Goal: Task Accomplishment & Management: Manage account settings

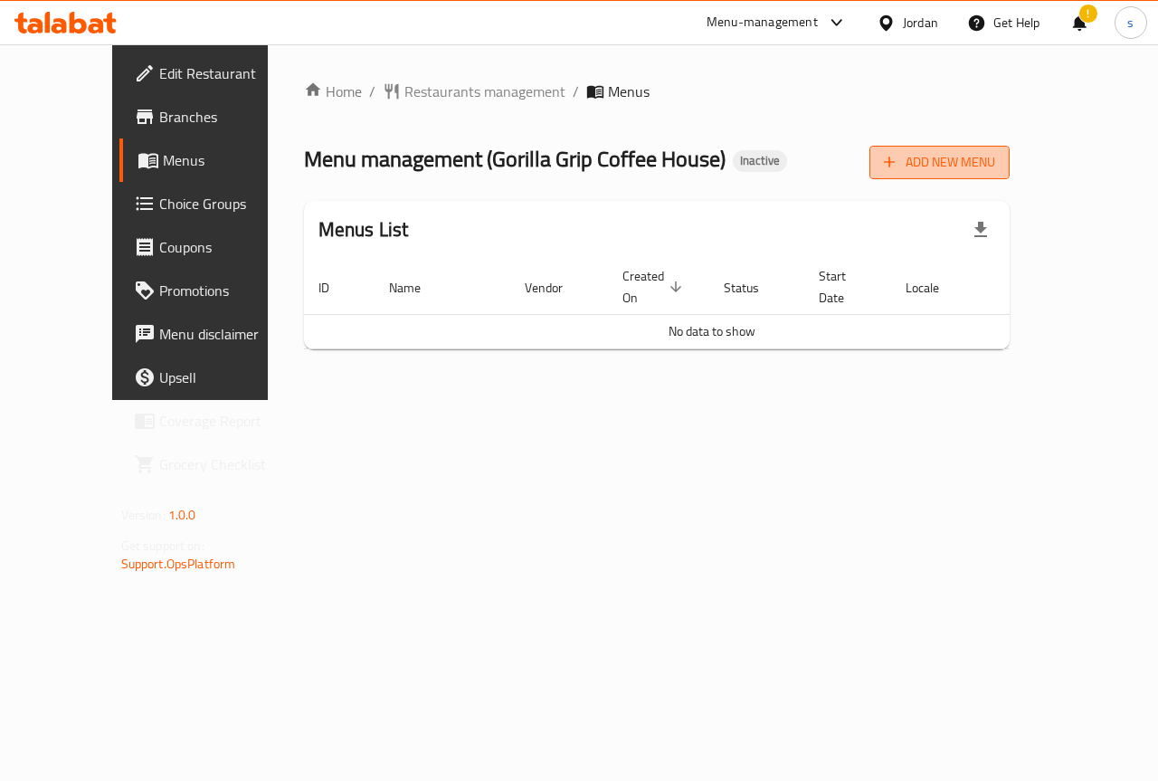
click at [995, 165] on span "Add New Menu" at bounding box center [939, 162] width 111 height 23
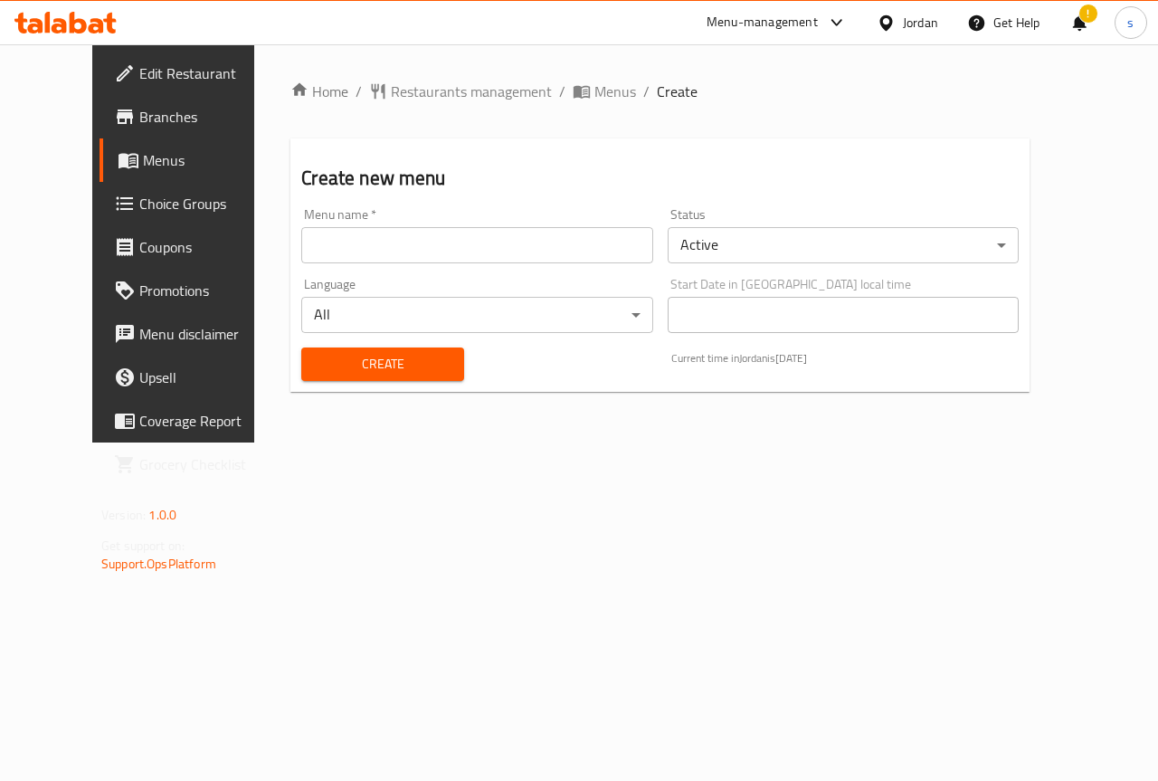
click at [564, 236] on input "text" at bounding box center [476, 245] width 351 height 36
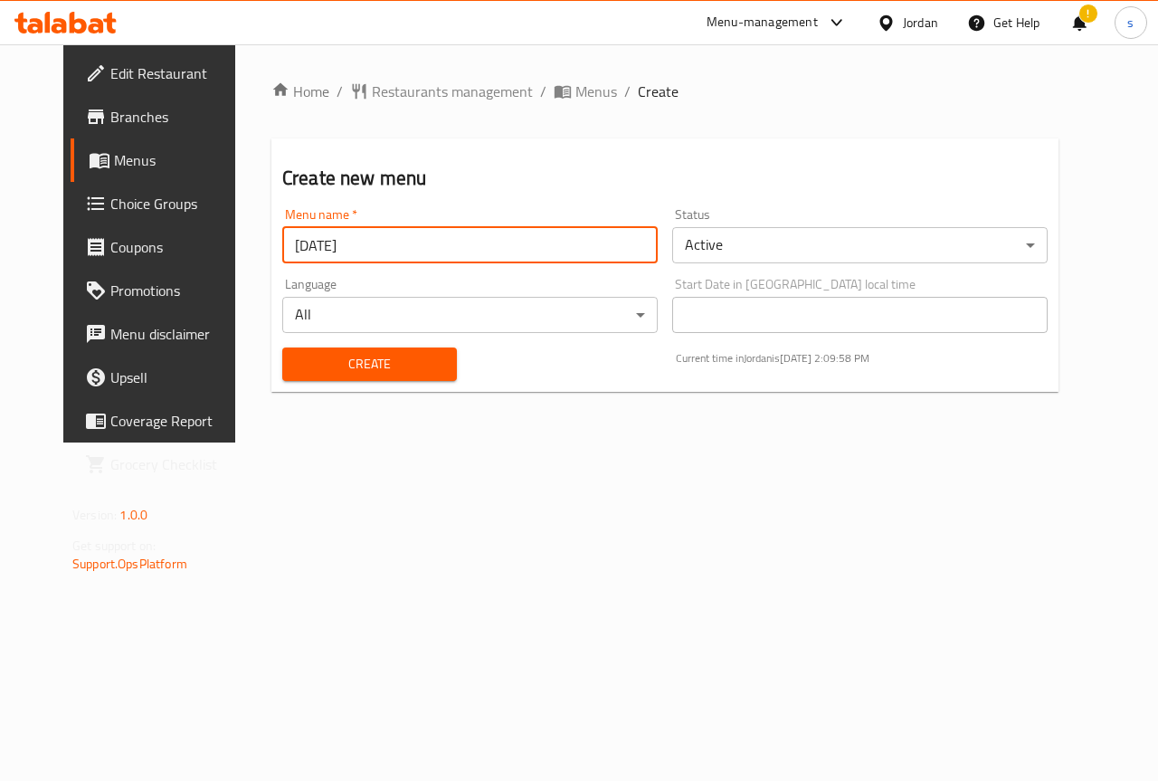
type input "[DATE]"
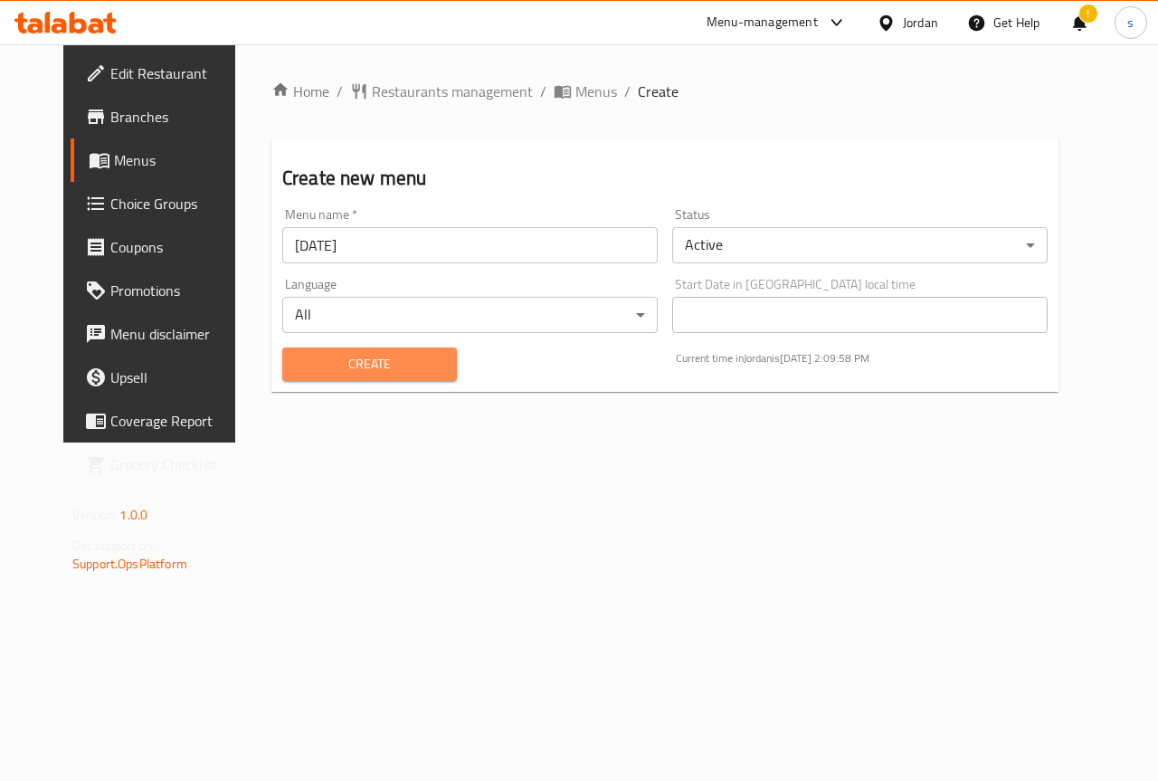
click at [335, 366] on span "Create" at bounding box center [370, 364] width 146 height 23
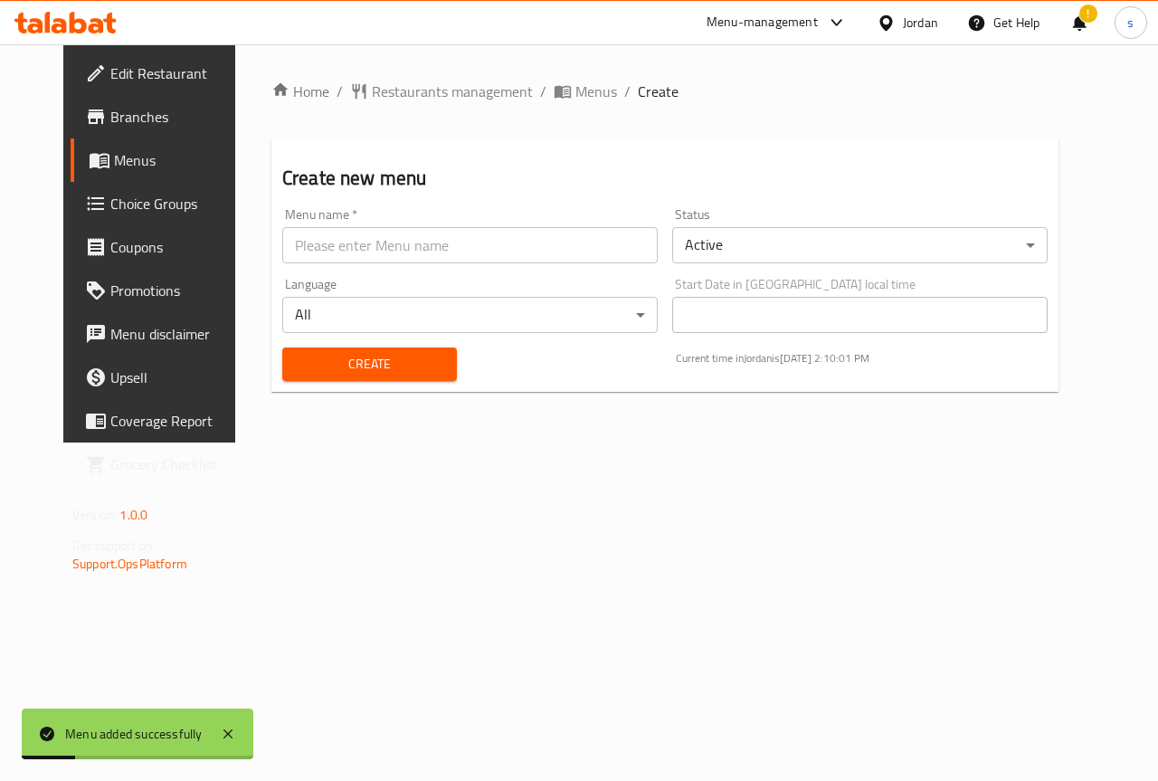
click at [134, 163] on span "Menus" at bounding box center [178, 160] width 128 height 22
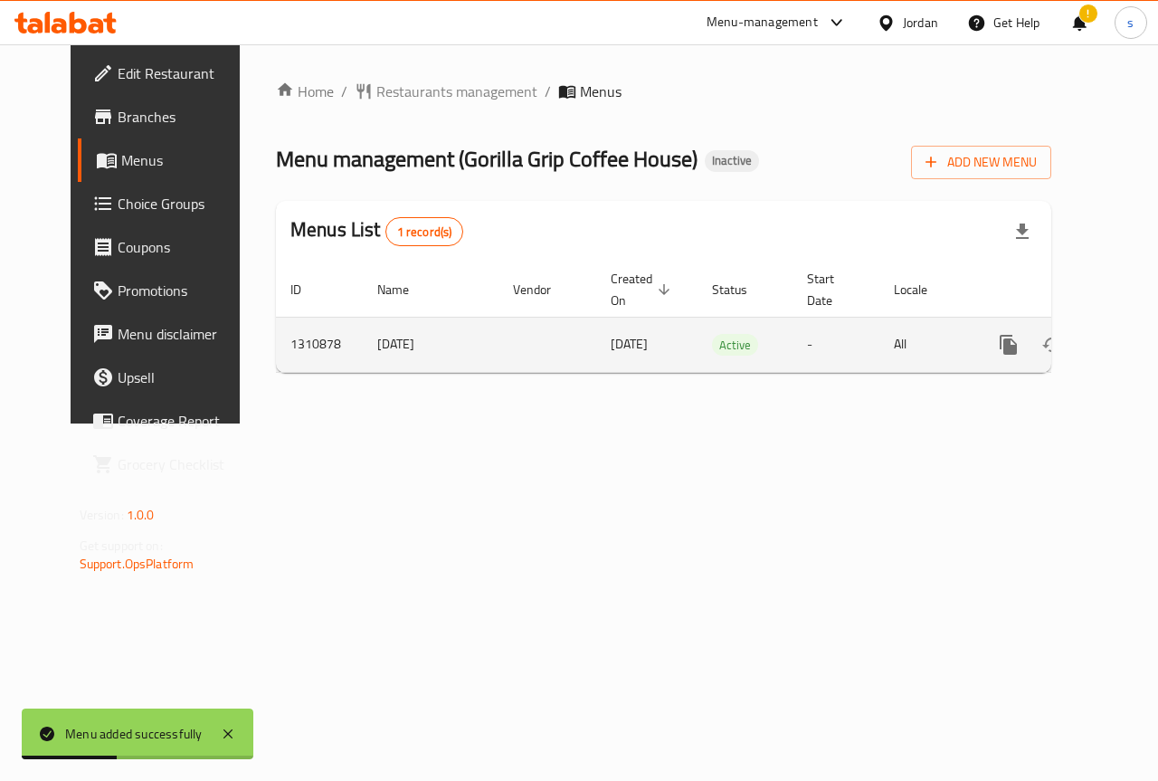
click at [1128, 344] on icon "enhanced table" at bounding box center [1139, 345] width 22 height 22
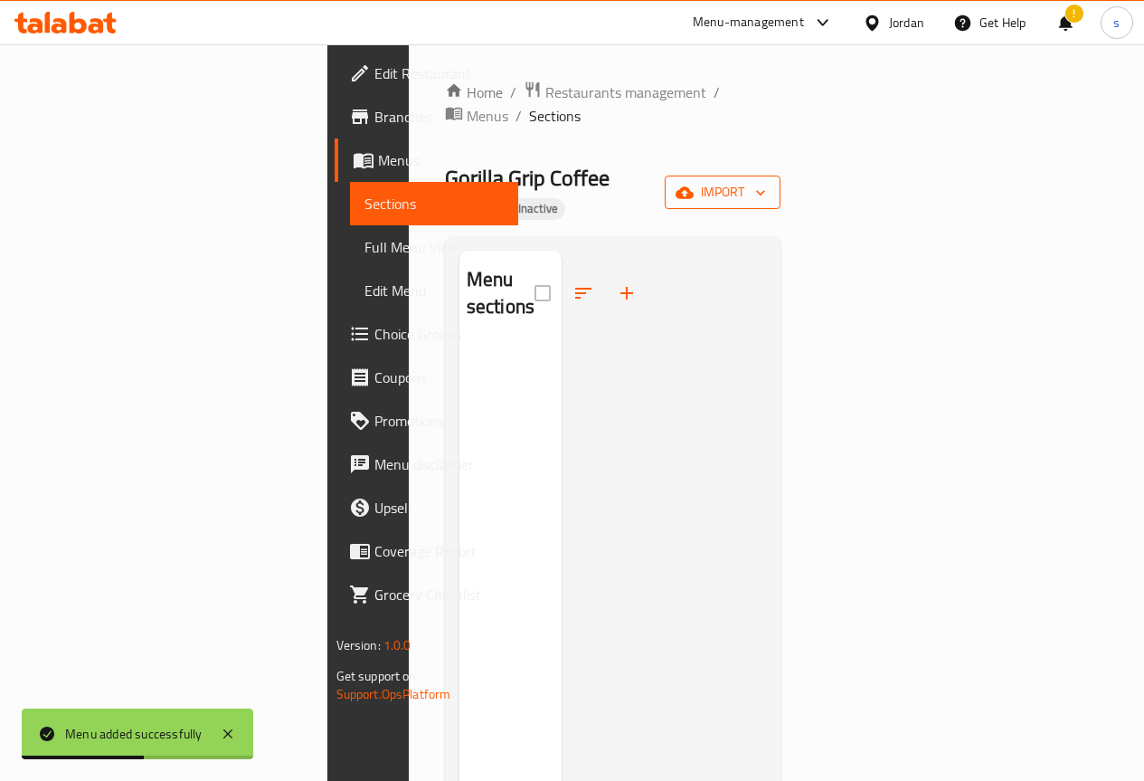
click at [766, 181] on span "import" at bounding box center [722, 192] width 87 height 23
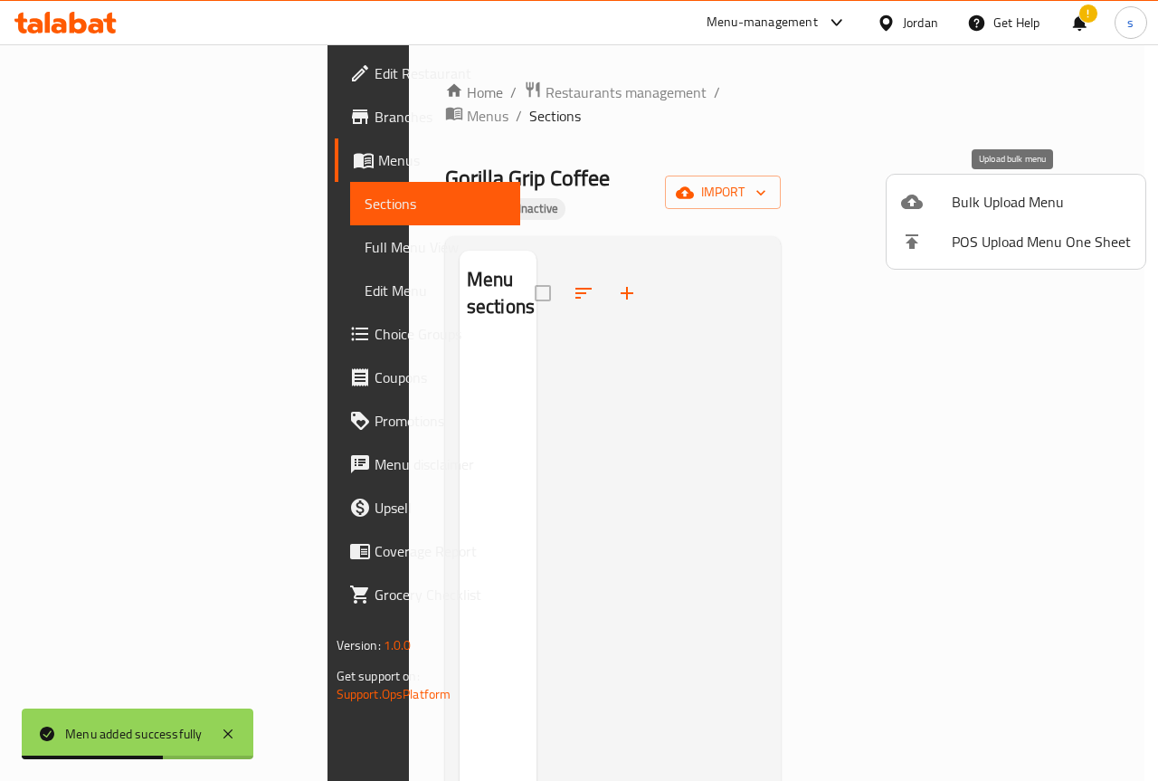
click at [997, 211] on span "Bulk Upload Menu" at bounding box center [1041, 202] width 179 height 22
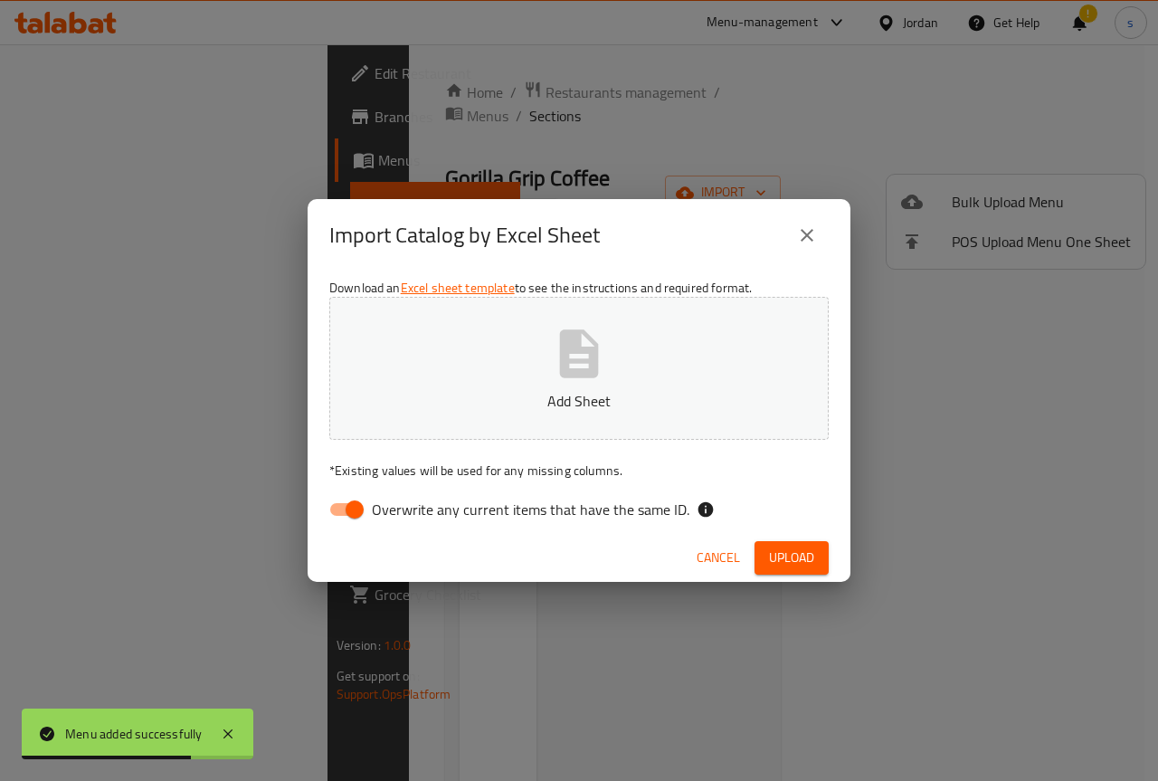
click at [453, 513] on span "Overwrite any current items that have the same ID." at bounding box center [530, 509] width 317 height 22
click at [406, 513] on input "Overwrite any current items that have the same ID." at bounding box center [354, 509] width 103 height 34
checkbox input "false"
click at [568, 393] on p "Add Sheet" at bounding box center [578, 401] width 443 height 22
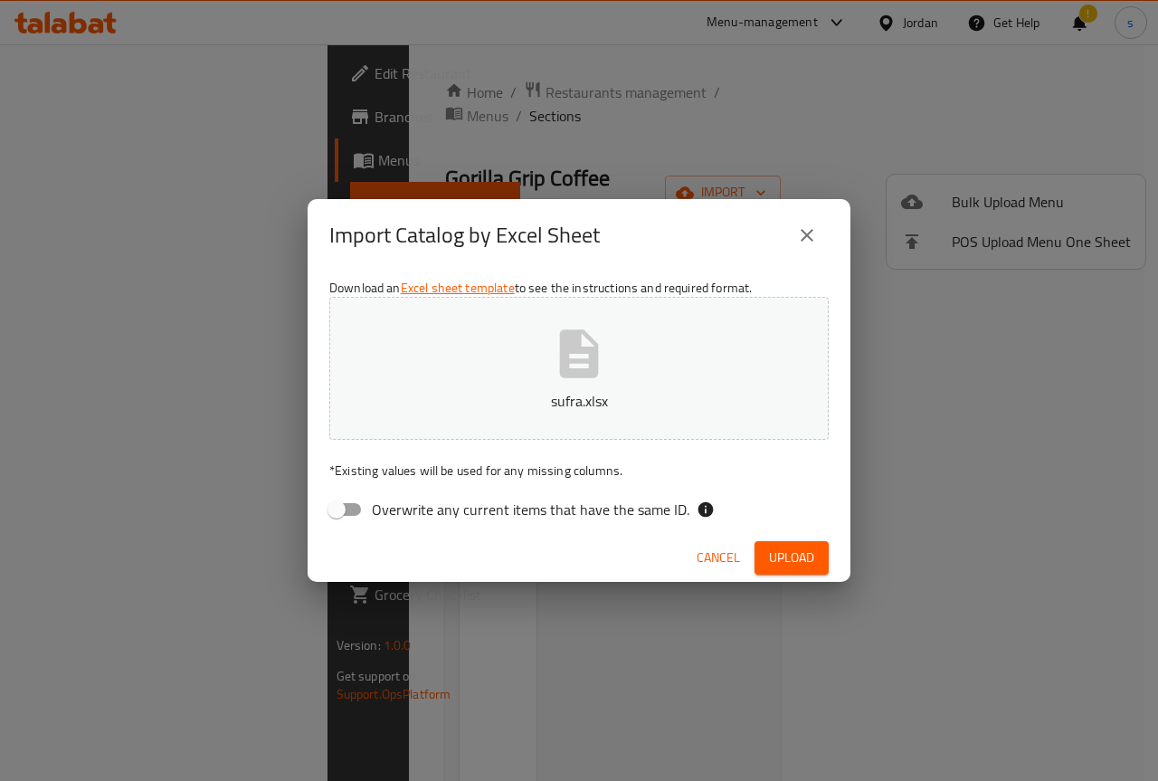
click at [791, 562] on span "Upload" at bounding box center [791, 557] width 45 height 23
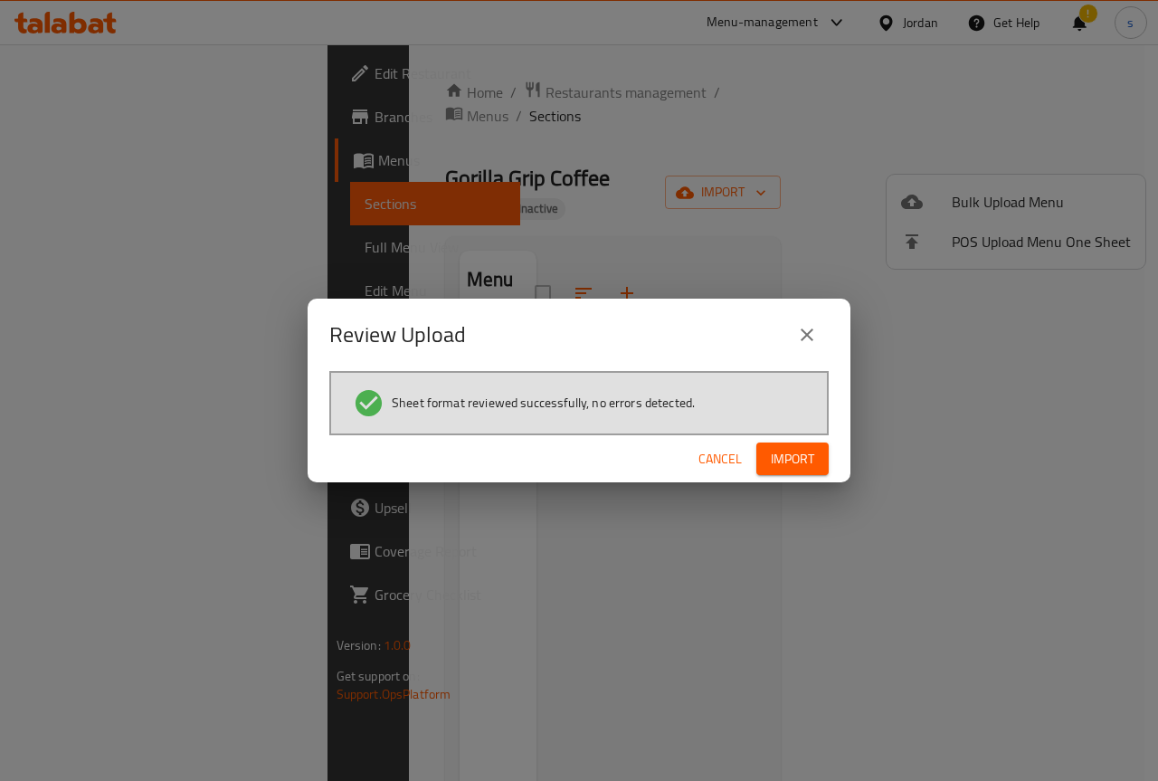
click at [805, 465] on span "Import" at bounding box center [792, 459] width 43 height 23
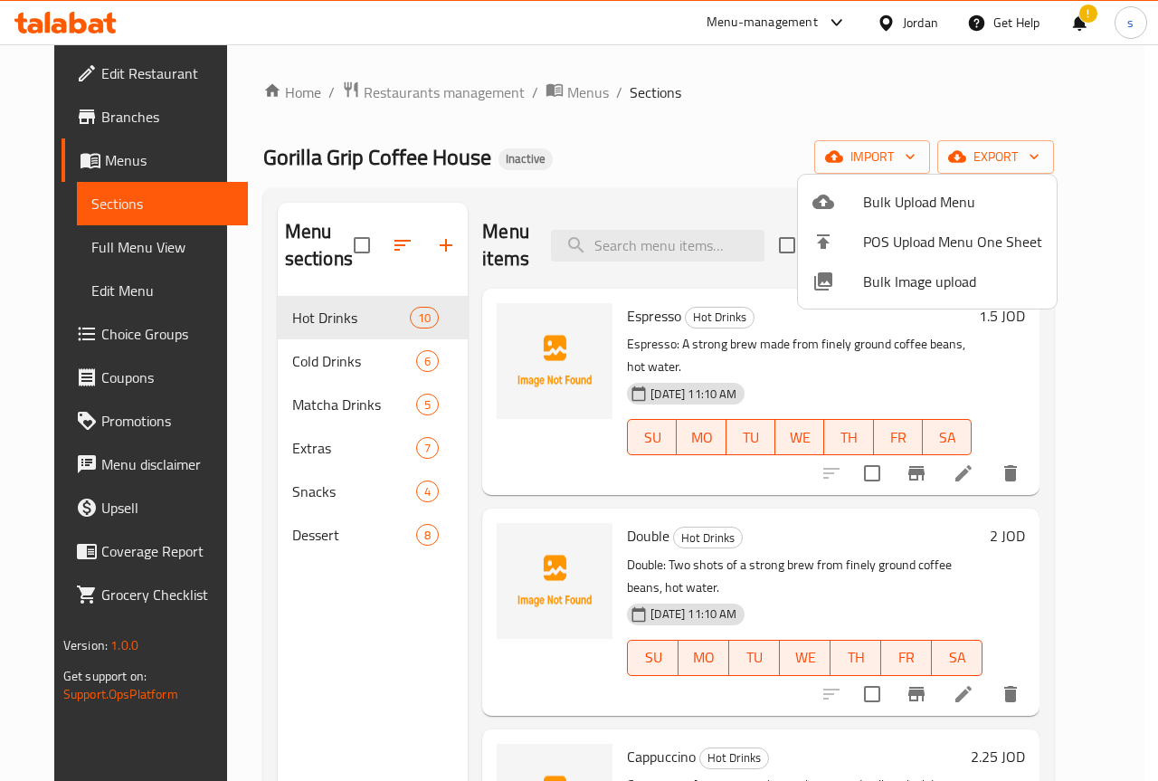
click at [785, 157] on div at bounding box center [579, 390] width 1158 height 781
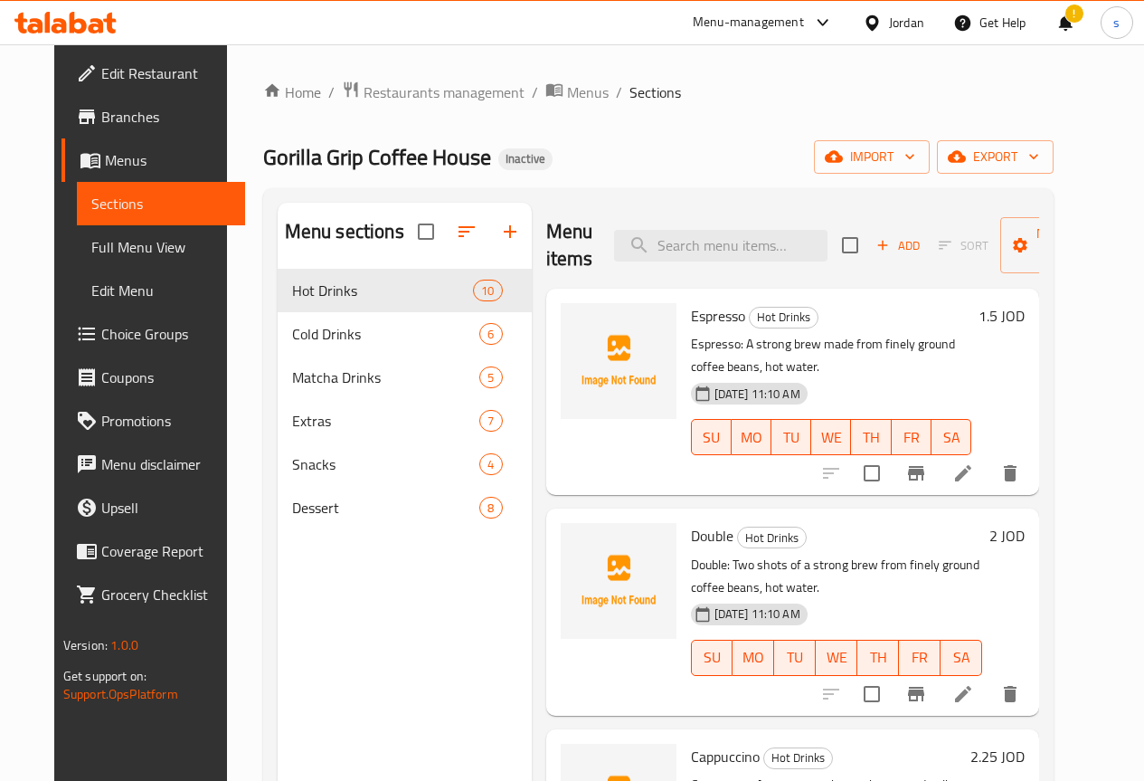
click at [136, 247] on span "Full Menu View" at bounding box center [160, 247] width 139 height 22
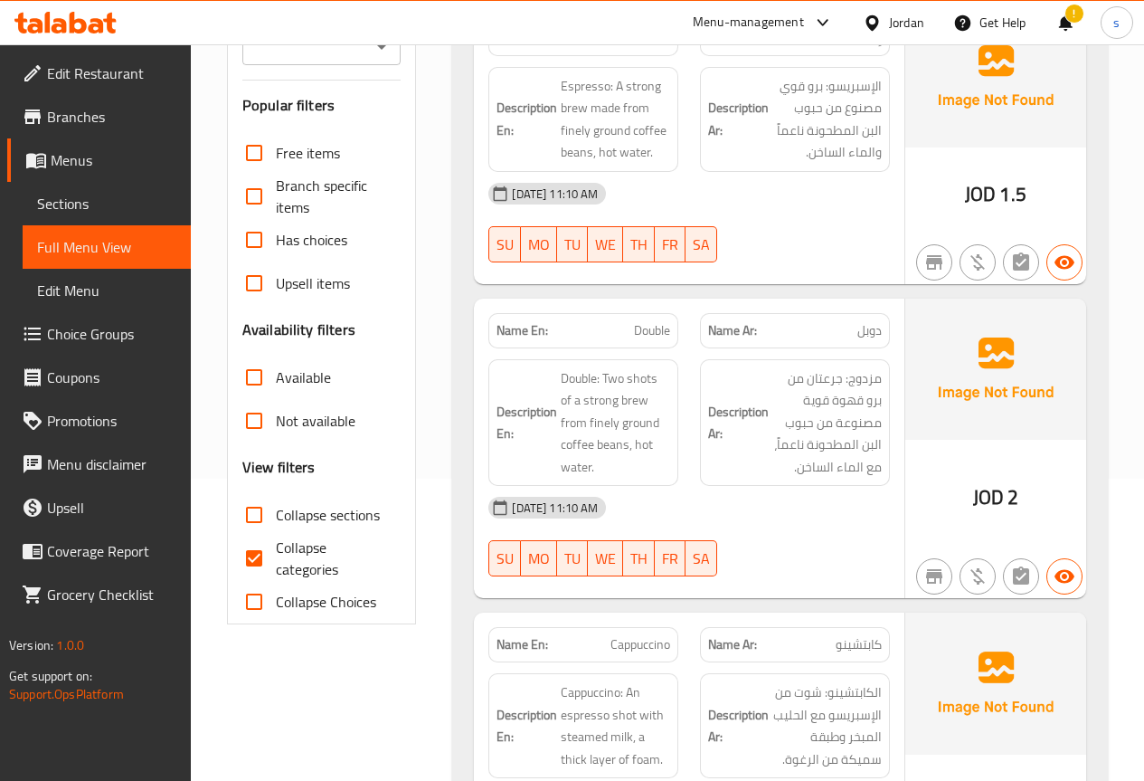
scroll to position [362, 0]
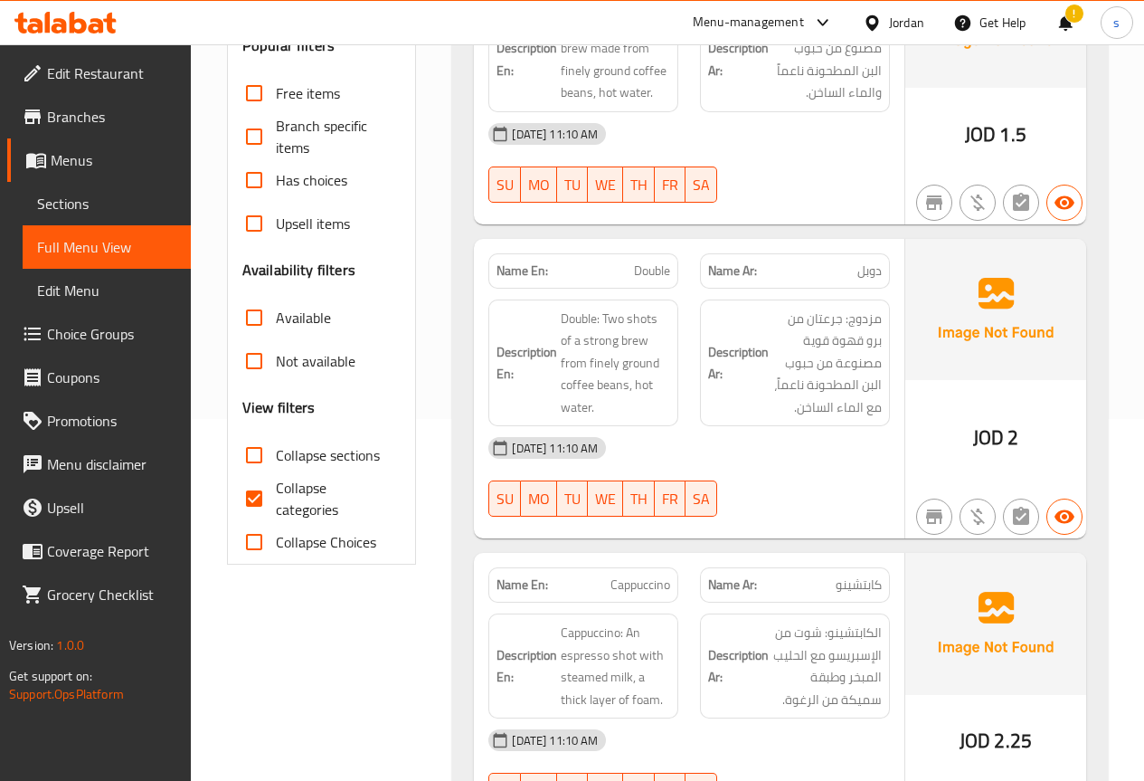
click at [271, 511] on input "Collapse categories" at bounding box center [253, 498] width 43 height 43
checkbox input "false"
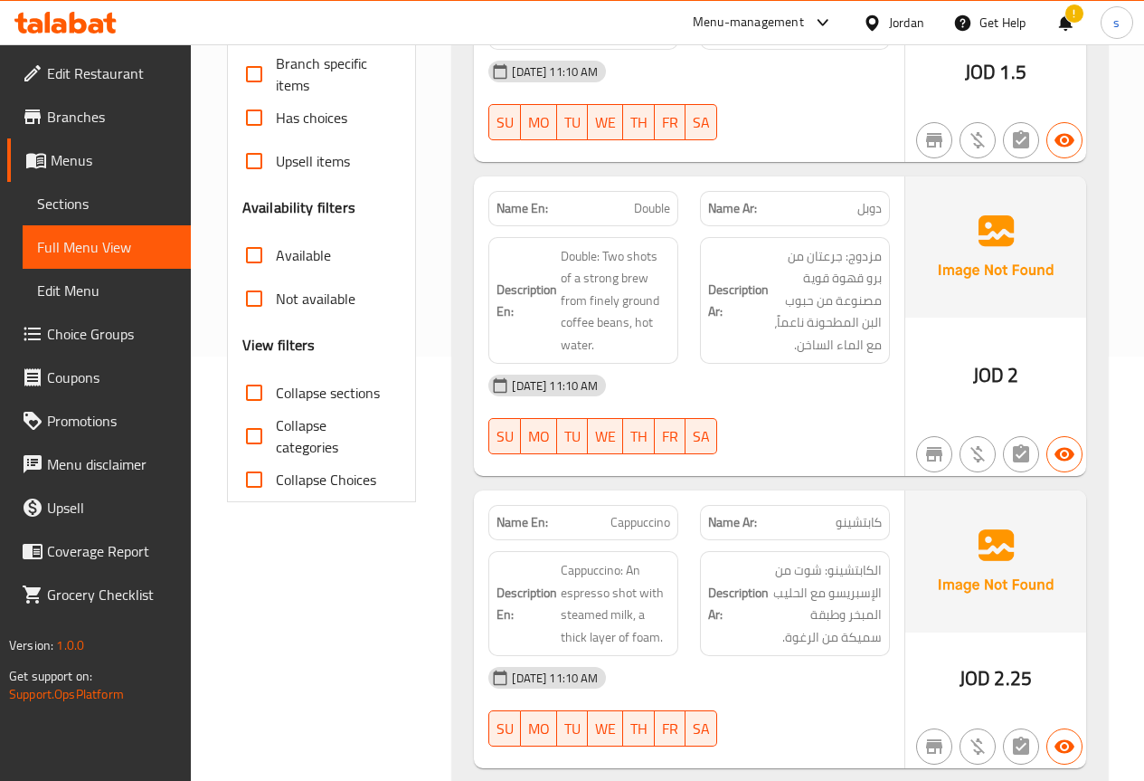
scroll to position [0, 0]
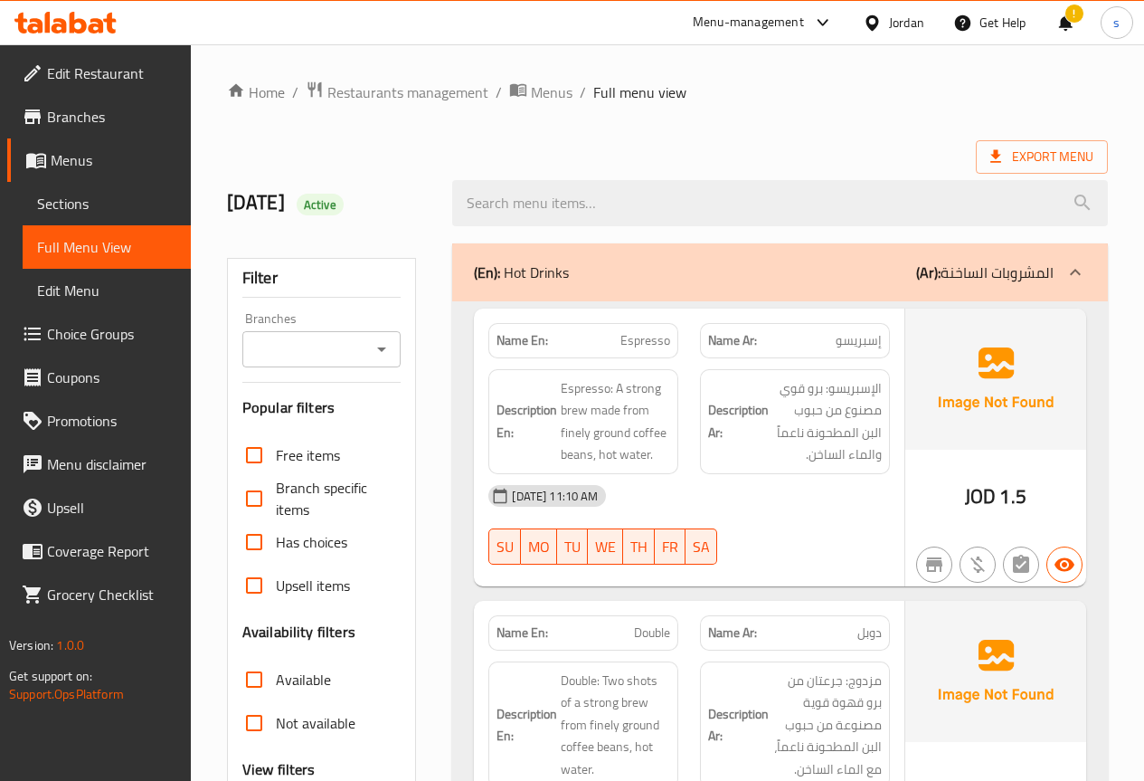
click at [848, 160] on div "Export Menu" at bounding box center [667, 156] width 881 height 33
click at [871, 145] on div "Export Menu" at bounding box center [667, 156] width 881 height 33
click at [743, 158] on div "Export Menu" at bounding box center [667, 156] width 881 height 33
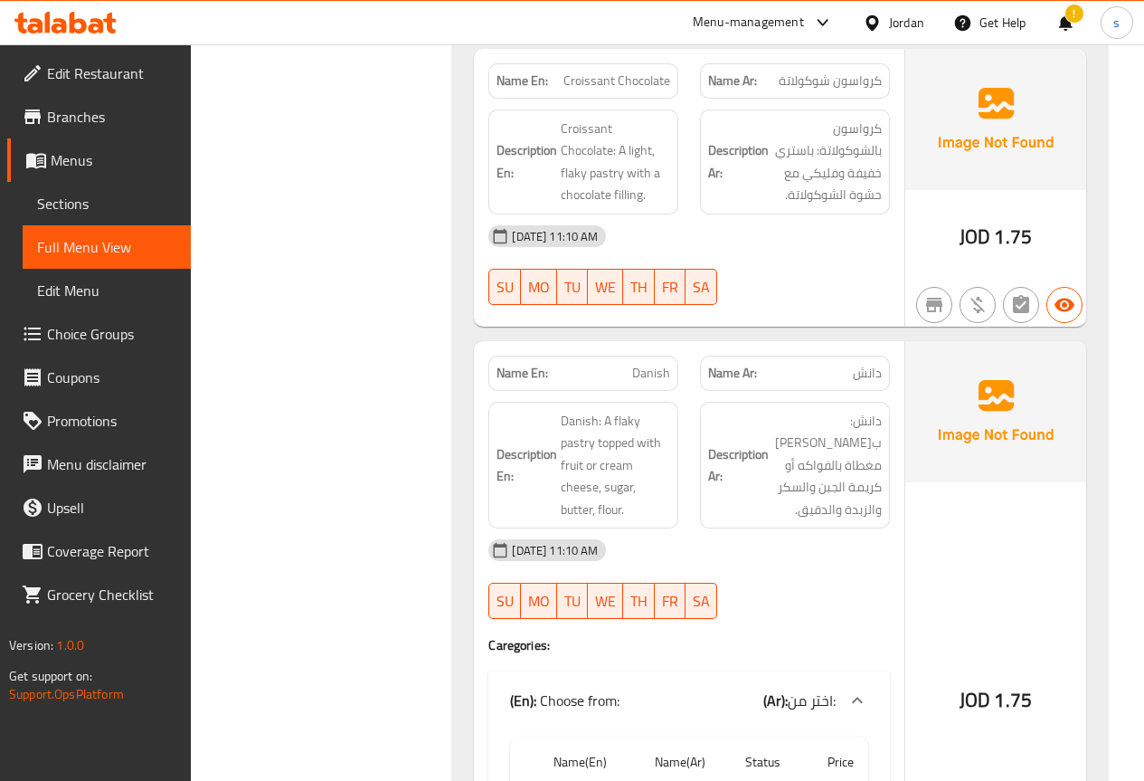
scroll to position [12545, 0]
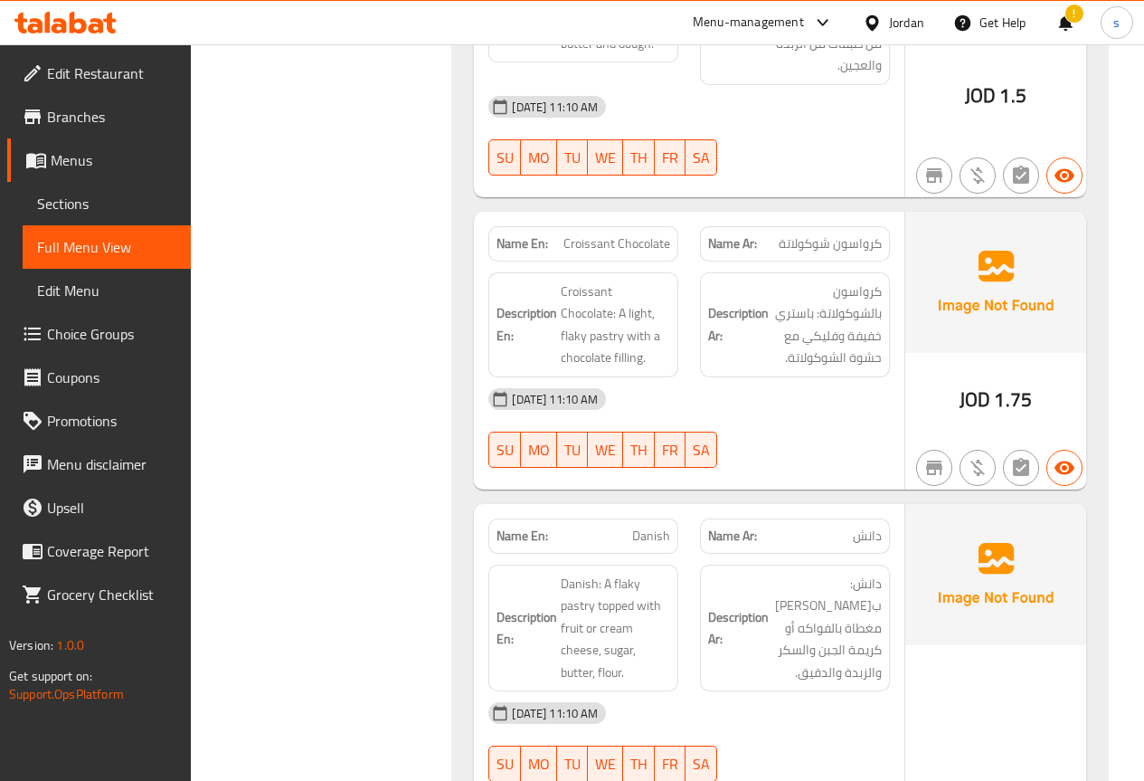
scroll to position [12010, 0]
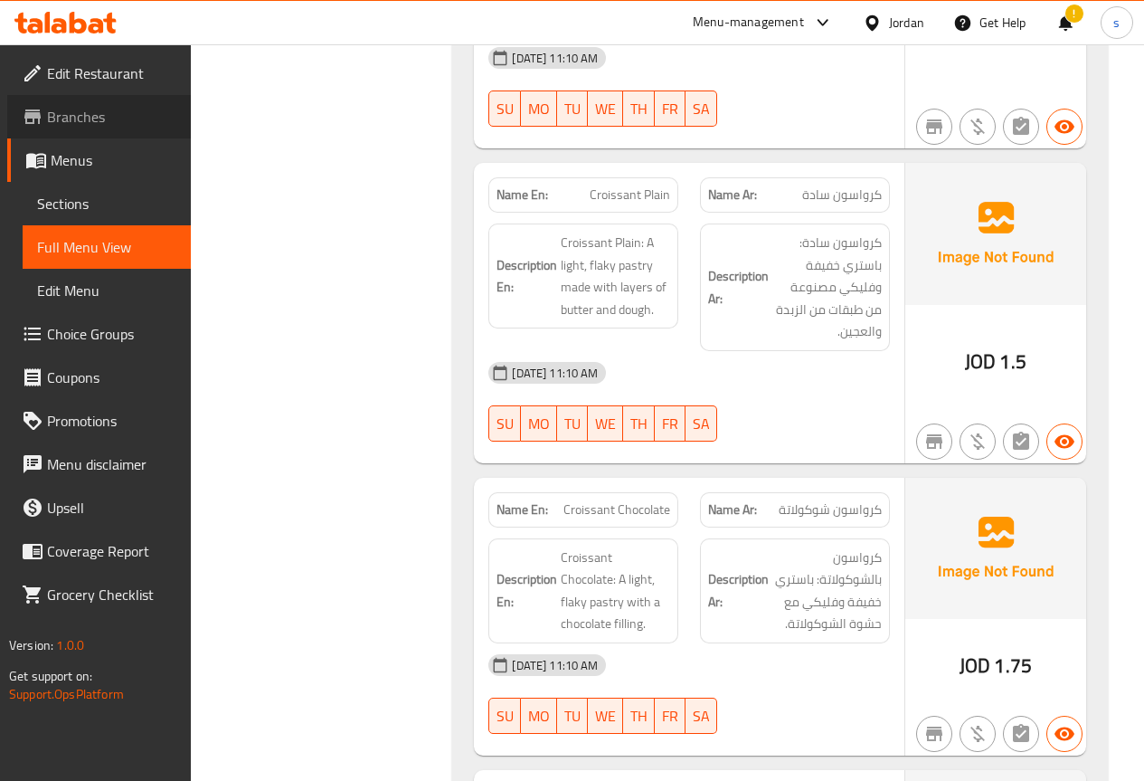
click at [78, 117] on span "Branches" at bounding box center [111, 117] width 129 height 22
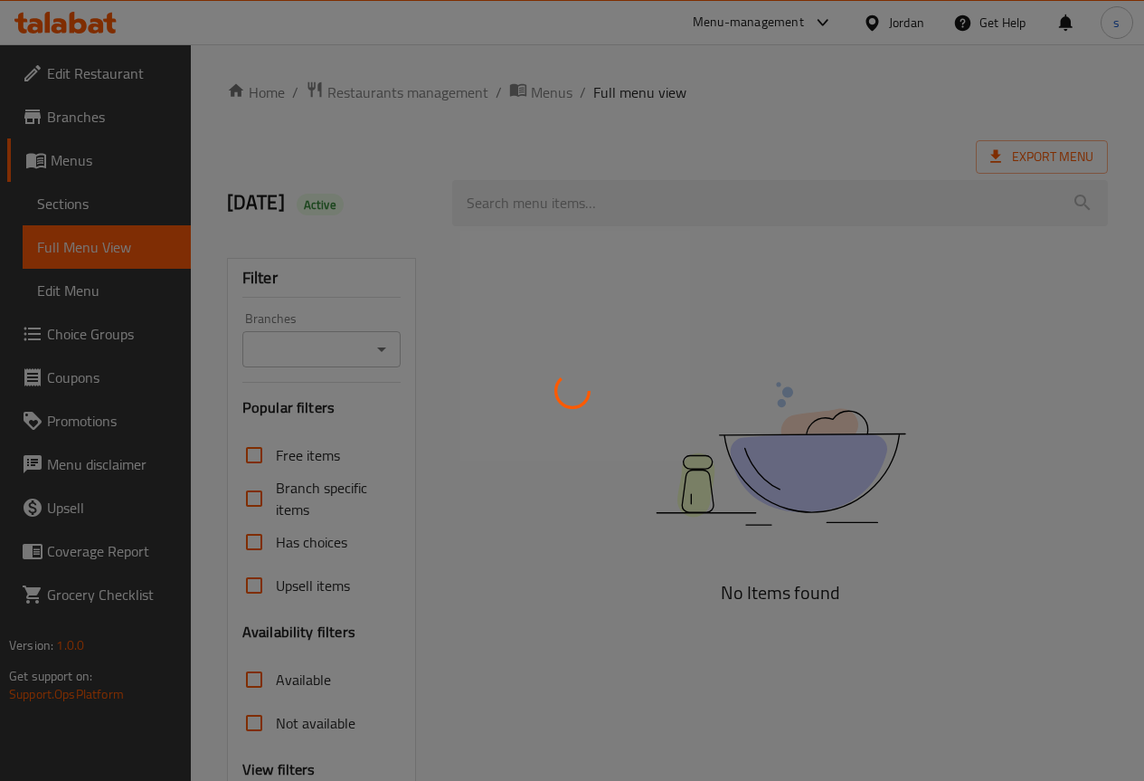
click at [98, 209] on div at bounding box center [572, 390] width 1144 height 781
click at [127, 216] on div at bounding box center [572, 390] width 1144 height 781
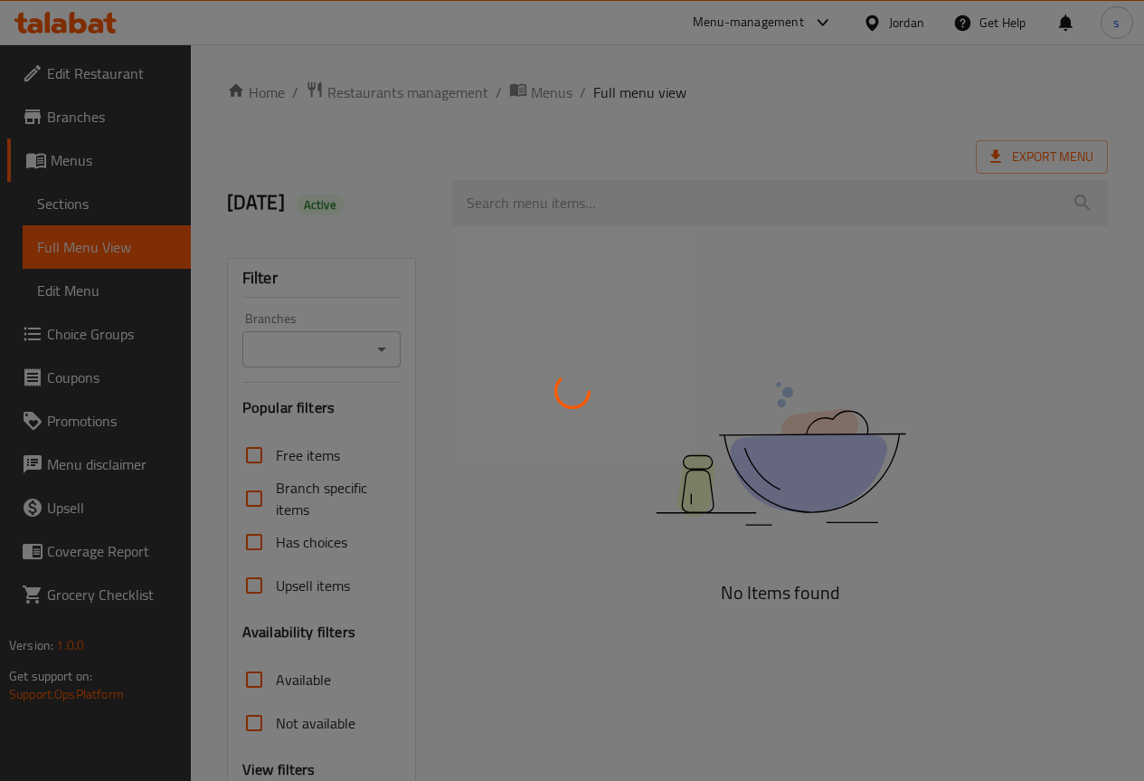
click at [137, 210] on div at bounding box center [572, 390] width 1144 height 781
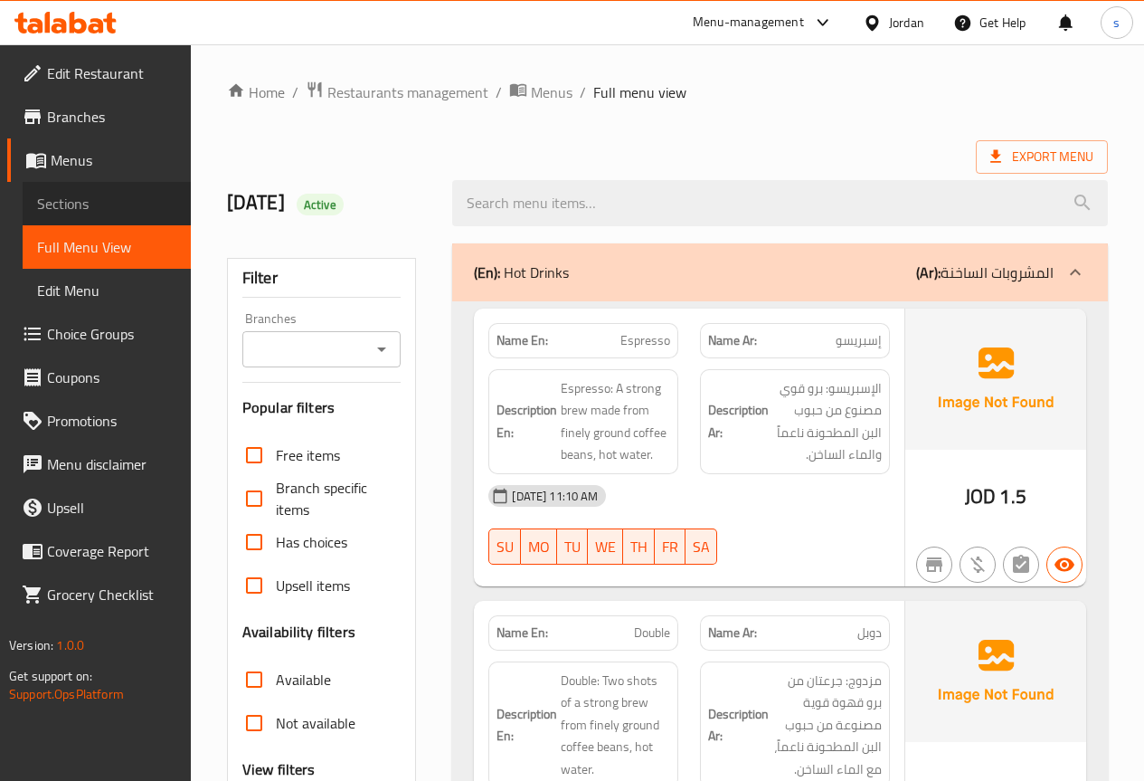
click at [80, 209] on span "Sections" at bounding box center [106, 204] width 139 height 22
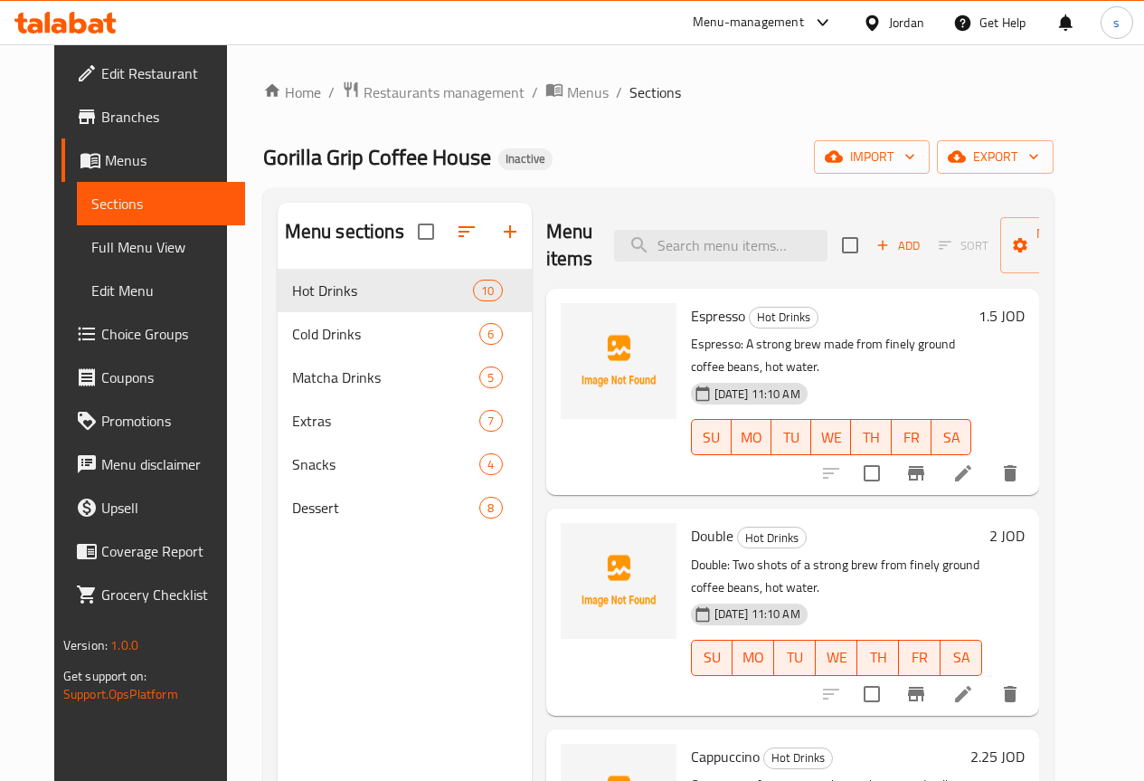
click at [971, 465] on icon at bounding box center [963, 473] width 16 height 16
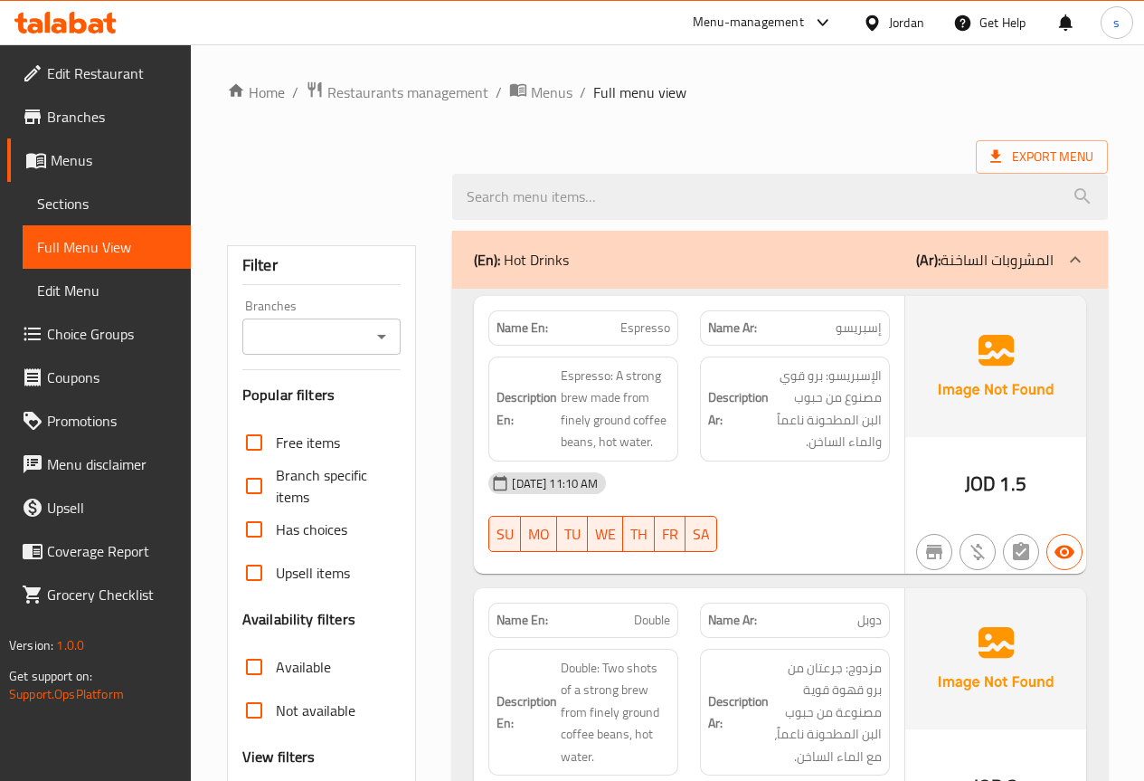
click at [81, 200] on span "Sections" at bounding box center [106, 204] width 139 height 22
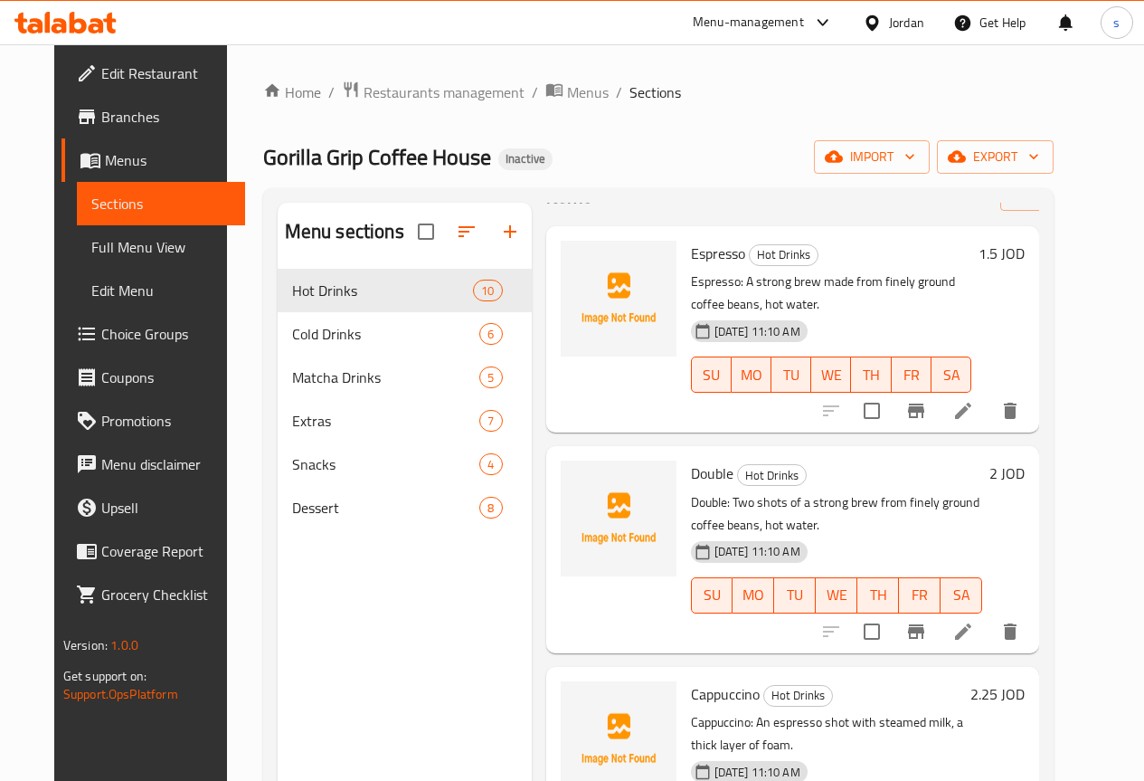
scroll to position [90, 0]
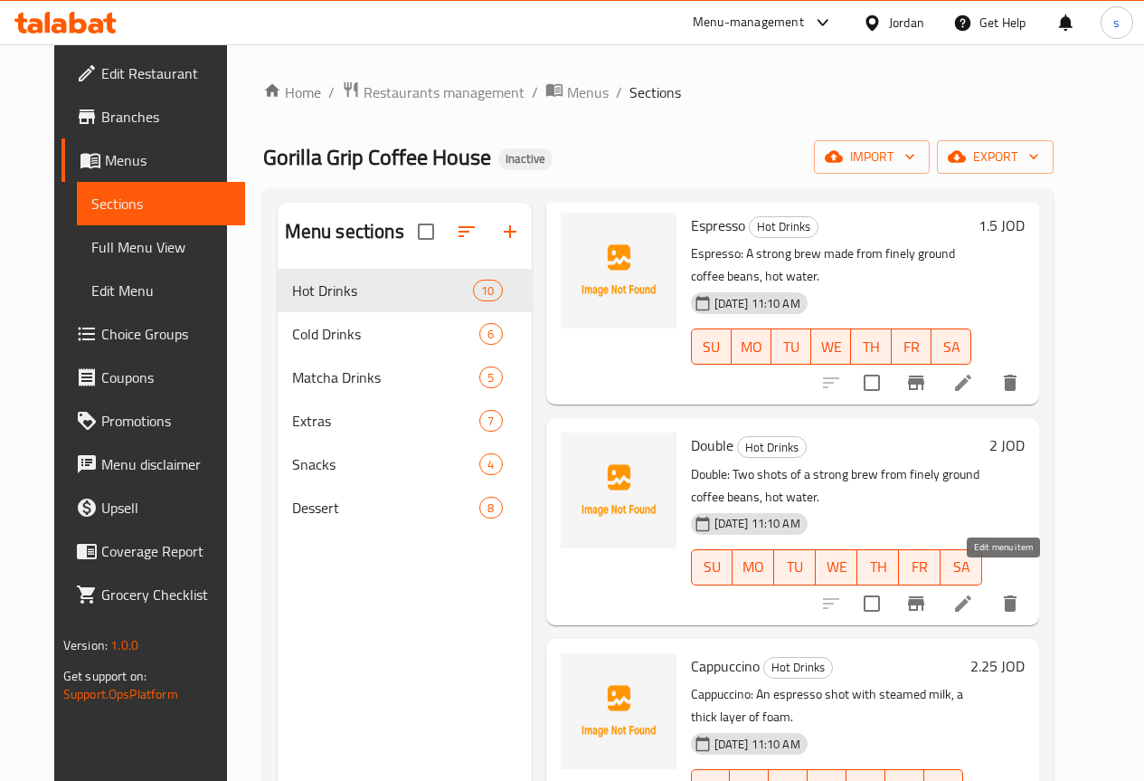
click at [971, 595] on icon at bounding box center [963, 603] width 16 height 16
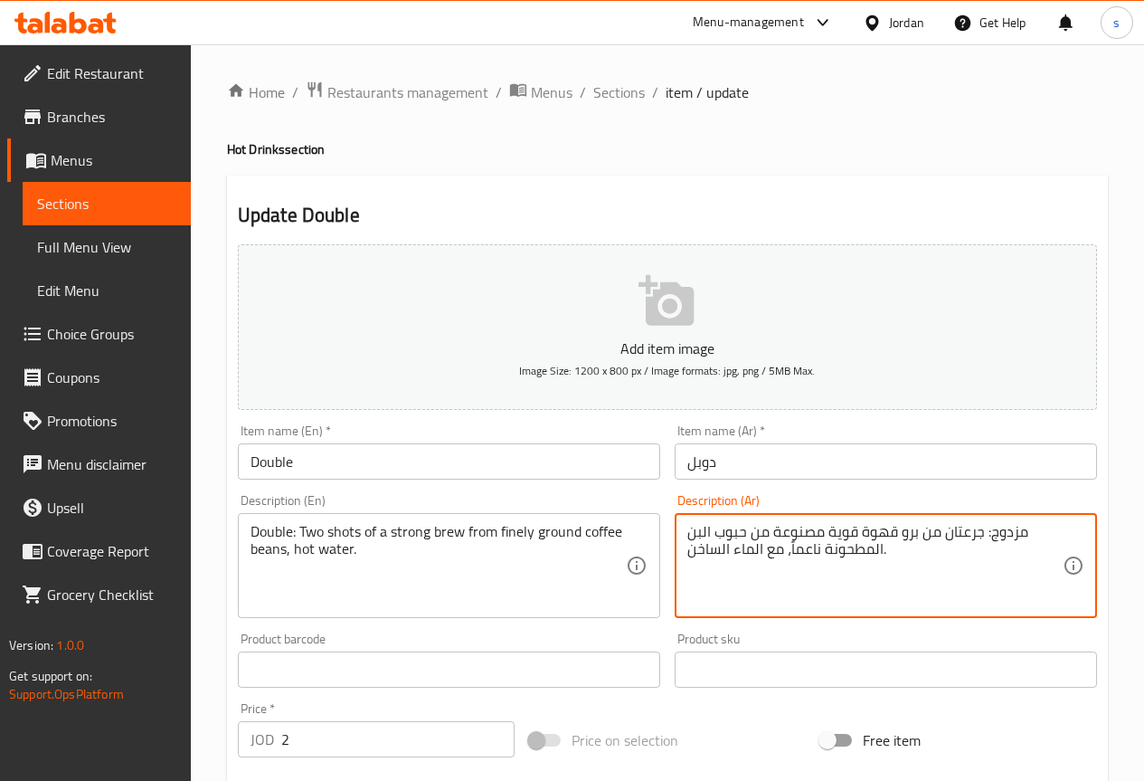
drag, startPoint x: 988, startPoint y: 537, endPoint x: 1047, endPoint y: 537, distance: 59.7
click at [1023, 535] on textarea "مزدوج: جرعتان من برو قهوة قوية مصنوعة من حبوب البن المطحونة ناعماً، مع الماء ال…" at bounding box center [874, 566] width 375 height 86
type textarea "دوبل: جرعتان من برو قهوة قوية مصنوعة من حبوب البن المطحونة ناعماً، مع الماء الس…"
click at [1111, 502] on div "Home / Restaurants management / Menus / Sections / item / update Hot Drinks sec…" at bounding box center [667, 661] width 953 height 1234
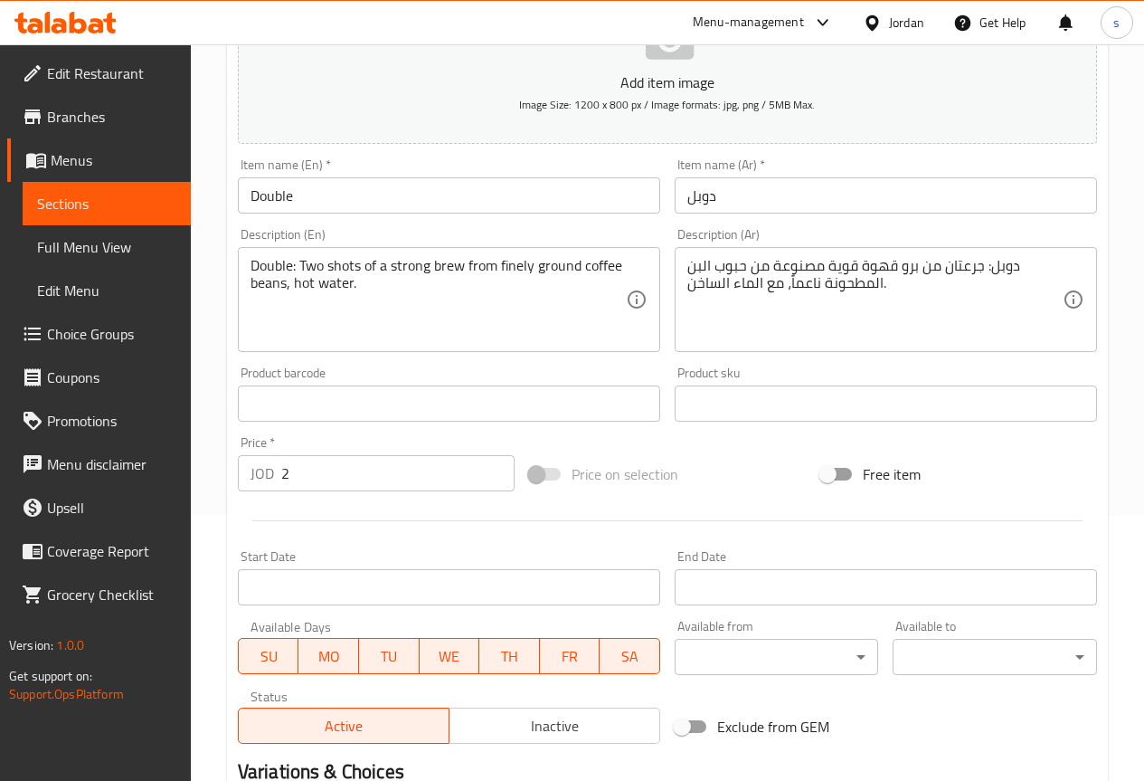
scroll to position [452, 0]
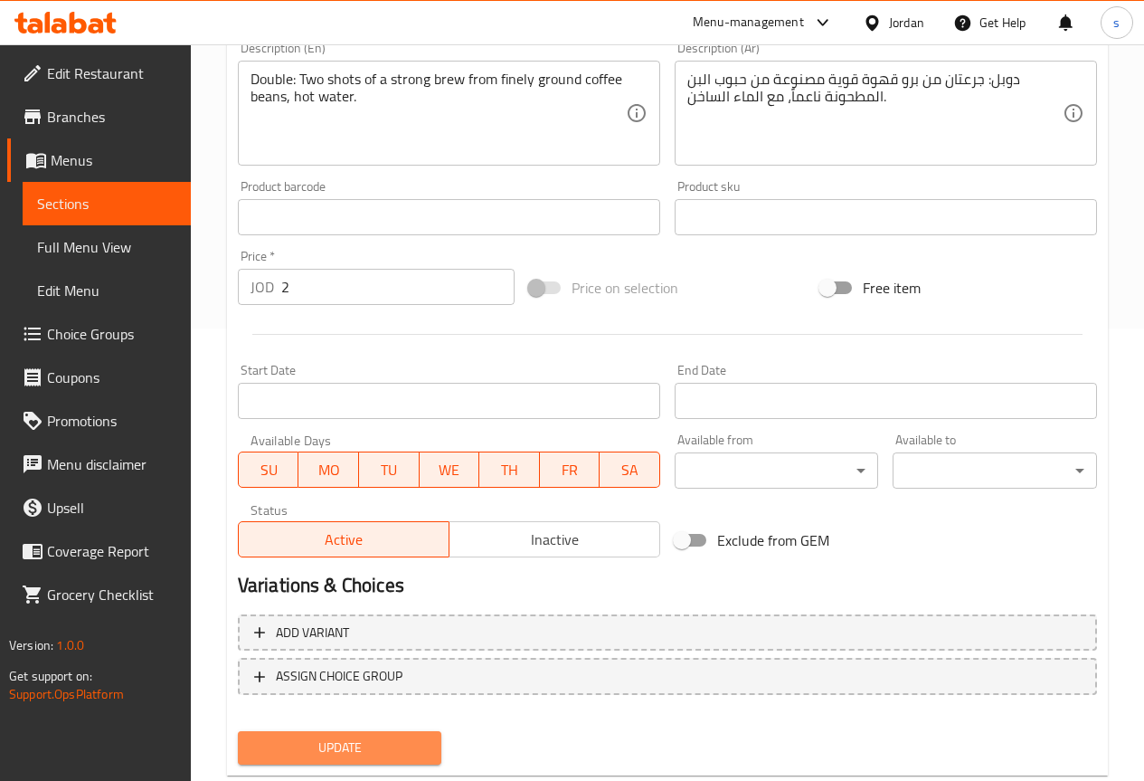
click at [381, 751] on span "Update" at bounding box center [339, 747] width 175 height 23
